Goal: Task Accomplishment & Management: Use online tool/utility

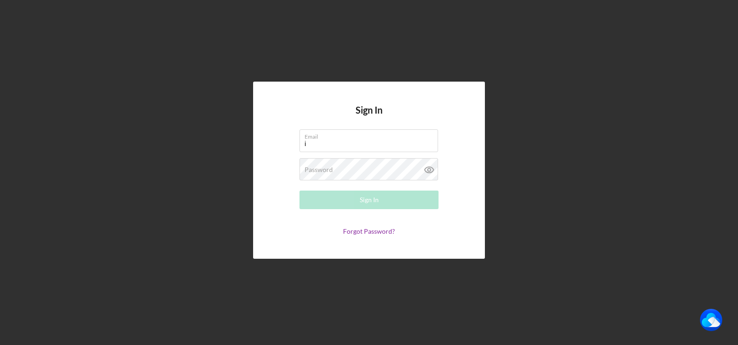
type input "i"
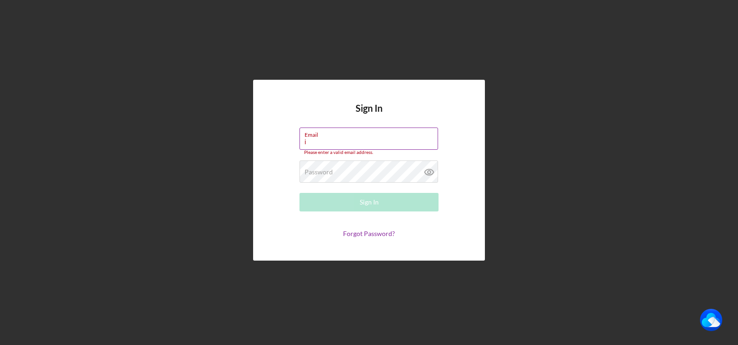
drag, startPoint x: 311, startPoint y: 141, endPoint x: 301, endPoint y: 141, distance: 10.7
click at [301, 141] on input "i" at bounding box center [369, 139] width 139 height 22
